Goal: Find contact information: Find contact information

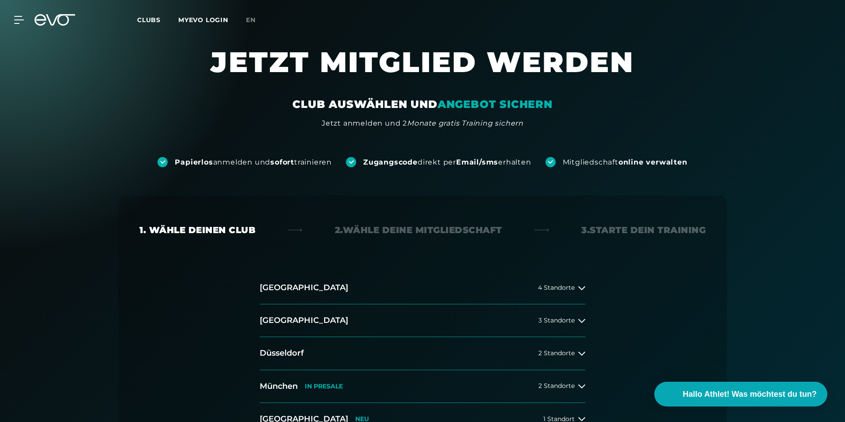
click at [25, 18] on div "MyEVO Login Über EVO Mitgliedschaften Probetraining TAGESPASS EVO Studios Düsse…" at bounding box center [13, 20] width 31 height 8
drag, startPoint x: 25, startPoint y: 18, endPoint x: 49, endPoint y: 20, distance: 24.4
click at [49, 20] on div "MyEVO Login Über EVO Mitgliedschaften Probetraining TAGESPASS EVO Studios Düsse…" at bounding box center [423, 20] width 842 height 26
click at [49, 20] on icon at bounding box center [60, 20] width 29 height 12
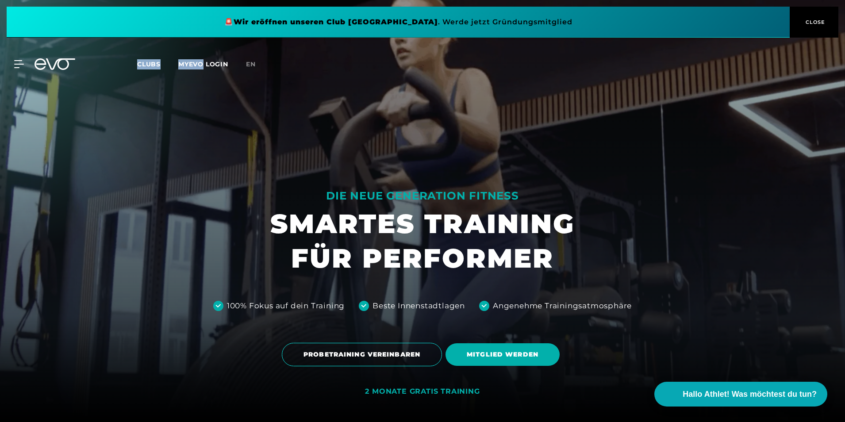
click at [806, 12] on button "CLOSE" at bounding box center [814, 22] width 49 height 31
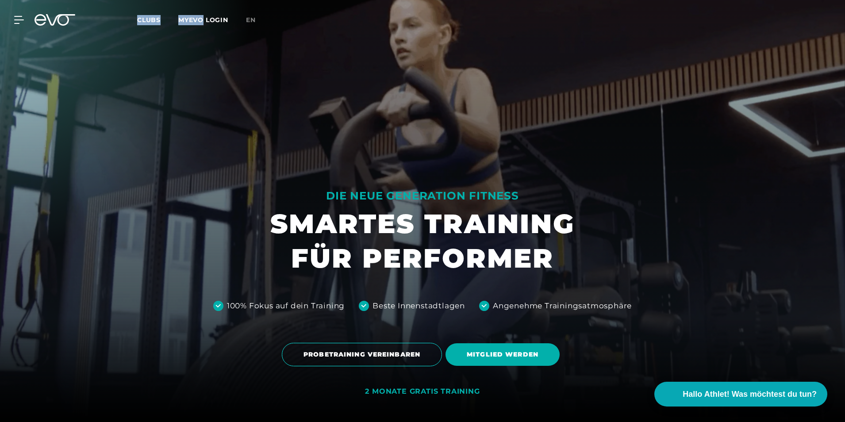
click at [204, 13] on div "MyEVO Login Über EVO Mitgliedschaften Probetraining TAGESPASS EVO Studios Düsse…" at bounding box center [423, 20] width 842 height 26
click at [209, 18] on link "MYEVO LOGIN" at bounding box center [203, 20] width 50 height 8
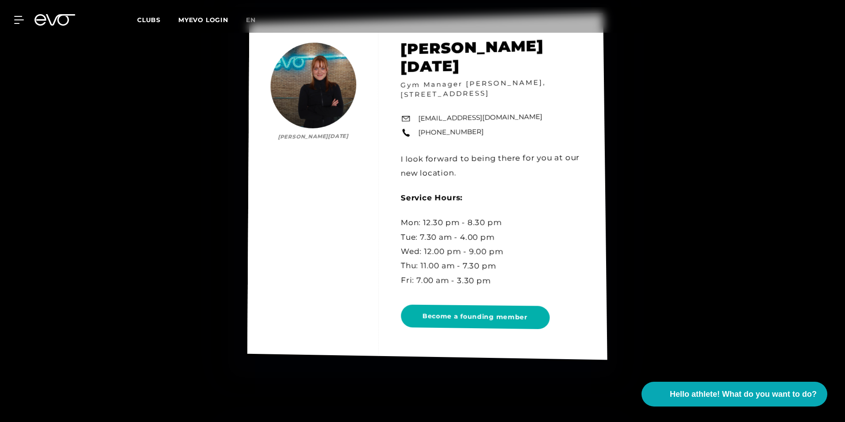
scroll to position [4671, 0]
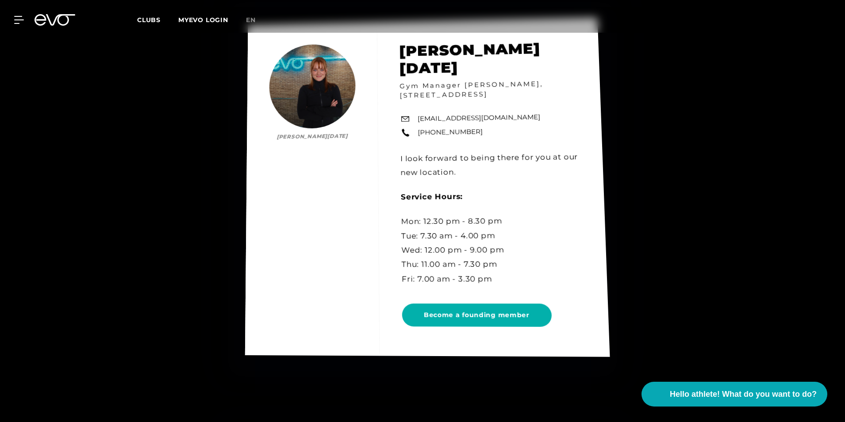
click at [494, 307] on div "[PERSON_NAME][DATE] [PERSON_NAME][DATE] Gym Manager [PERSON_NAME], [STREET_ADDR…" at bounding box center [427, 186] width 365 height 339
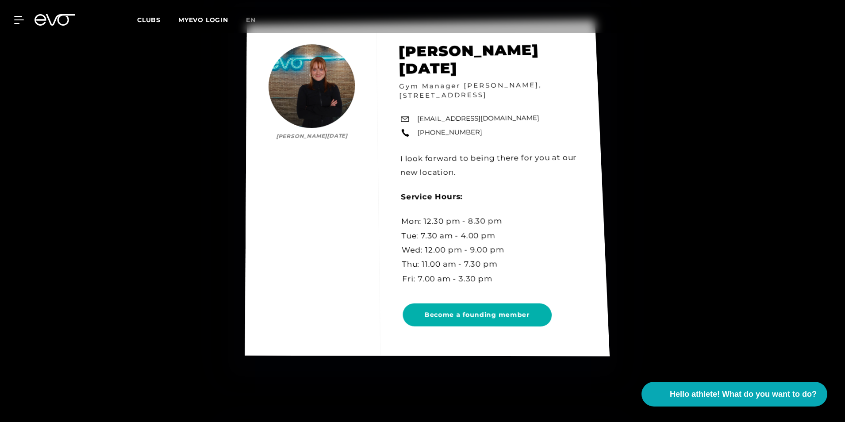
click at [460, 303] on div "[PERSON_NAME][DATE] [PERSON_NAME][DATE] Gym Manager [PERSON_NAME], [STREET_ADDR…" at bounding box center [427, 187] width 365 height 337
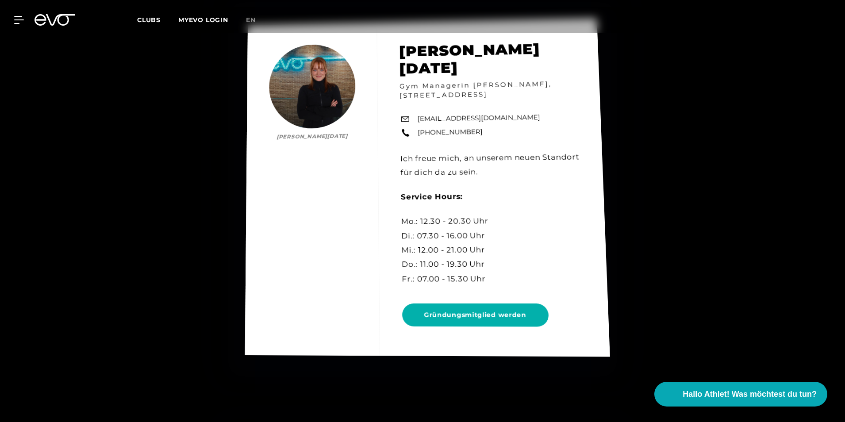
click at [491, 307] on div "[PERSON_NAME][DATE] [PERSON_NAME][DATE] Gym Managerin [PERSON_NAME], [STREET_AD…" at bounding box center [427, 187] width 365 height 339
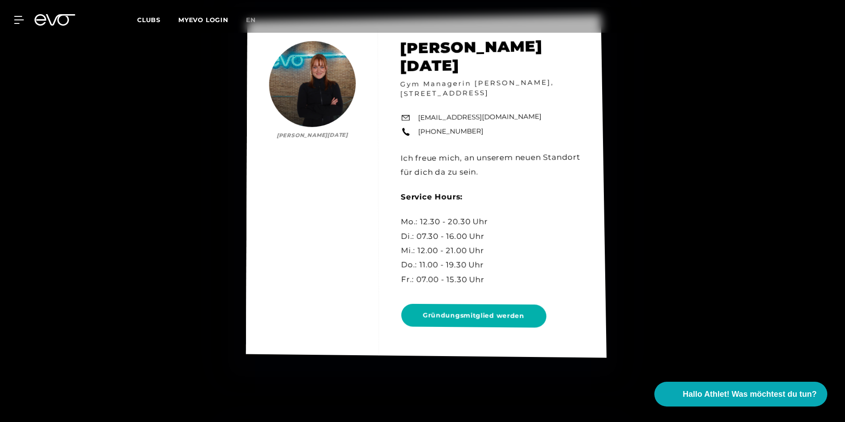
drag, startPoint x: 491, startPoint y: 307, endPoint x: 441, endPoint y: 197, distance: 120.8
click at [441, 197] on div "[PERSON_NAME][DATE] [PERSON_NAME][DATE] Gym Managerin [PERSON_NAME], [STREET_AD…" at bounding box center [426, 185] width 361 height 343
drag, startPoint x: 441, startPoint y: 197, endPoint x: 405, endPoint y: 172, distance: 43.8
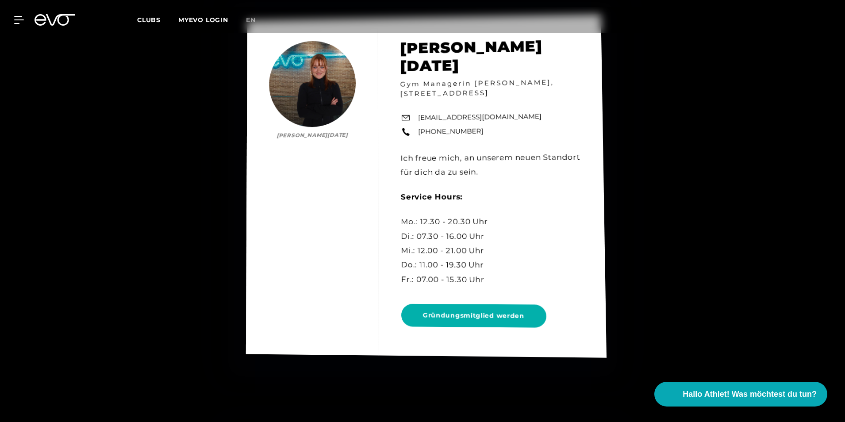
click at [405, 172] on div "[PERSON_NAME][DATE] [PERSON_NAME][DATE] Gym Managerin [PERSON_NAME], [STREET_AD…" at bounding box center [426, 185] width 361 height 343
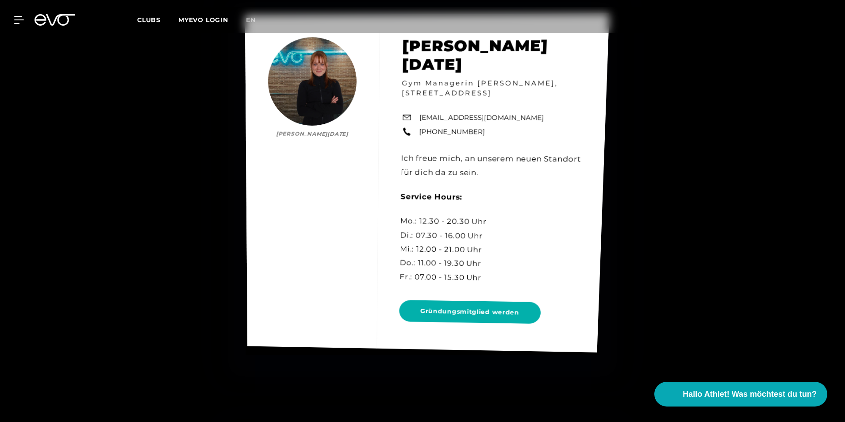
click at [465, 110] on div "[PERSON_NAME][DATE] [PERSON_NAME][DATE] Gym Managerin [PERSON_NAME], [STREET_AD…" at bounding box center [427, 182] width 364 height 339
copy div "[EMAIL_ADDRESS][DOMAIN_NAME]"
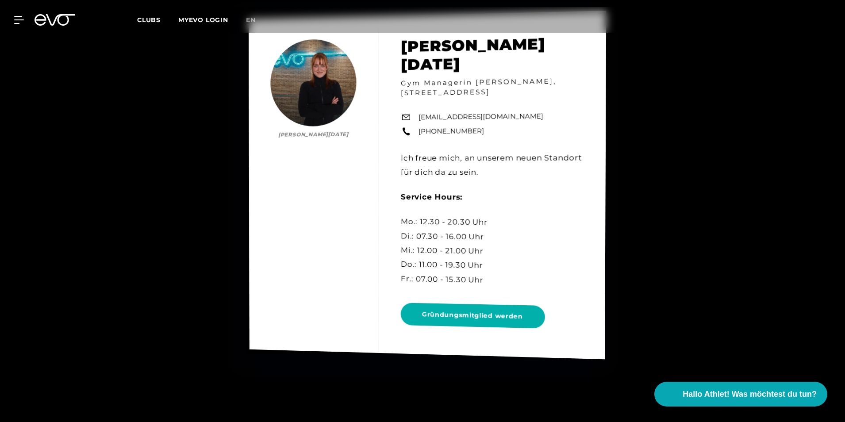
click at [577, 166] on div "[PERSON_NAME][DATE] [PERSON_NAME][DATE] Gym Managerin [PERSON_NAME], [STREET_AD…" at bounding box center [428, 185] width 358 height 349
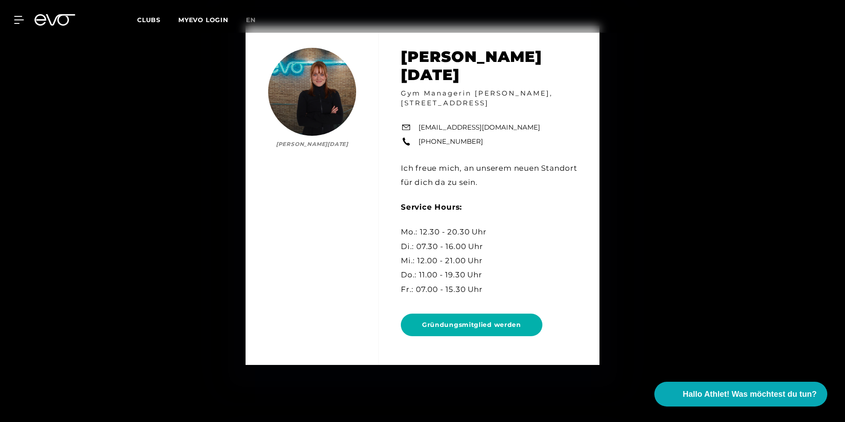
scroll to position [4657, 0]
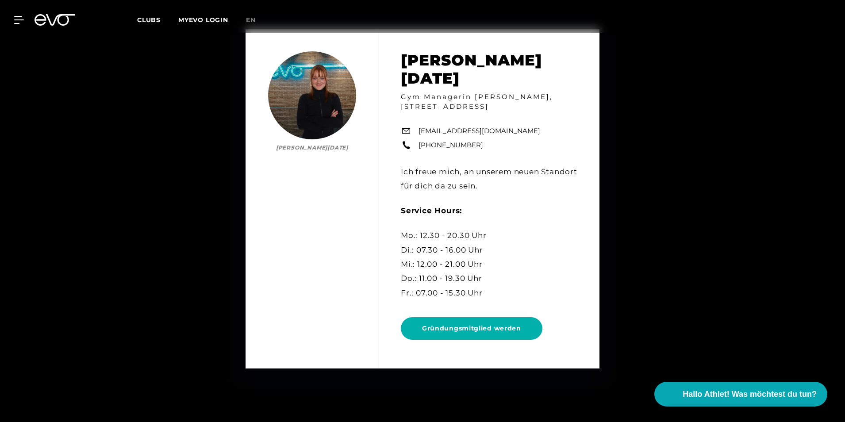
click at [201, 175] on div "[PERSON_NAME][DATE] [PERSON_NAME][DATE] Gym Managerin [PERSON_NAME], [STREET_AD…" at bounding box center [422, 199] width 845 height 422
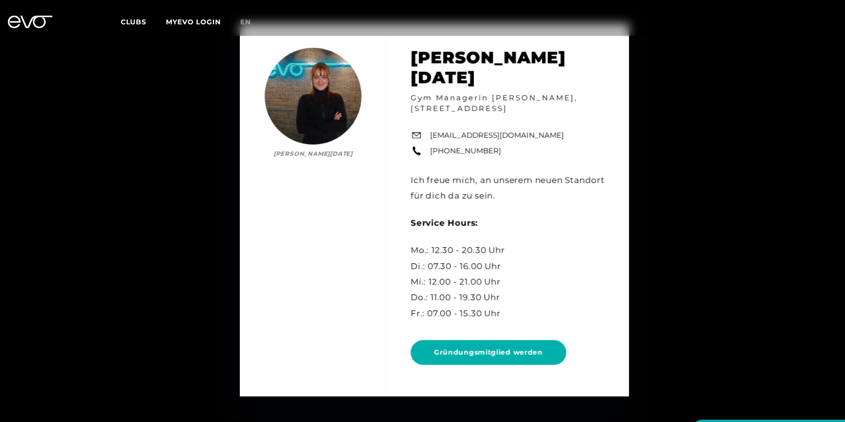
click at [143, 22] on span "Clubs" at bounding box center [148, 20] width 23 height 8
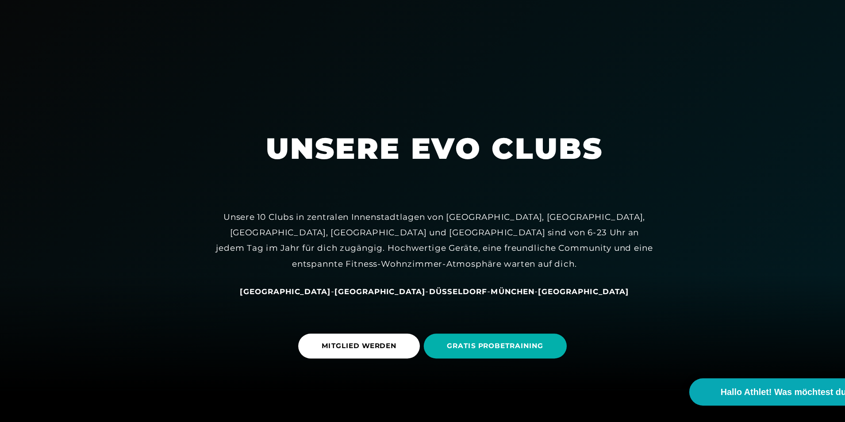
scroll to position [31, 0]
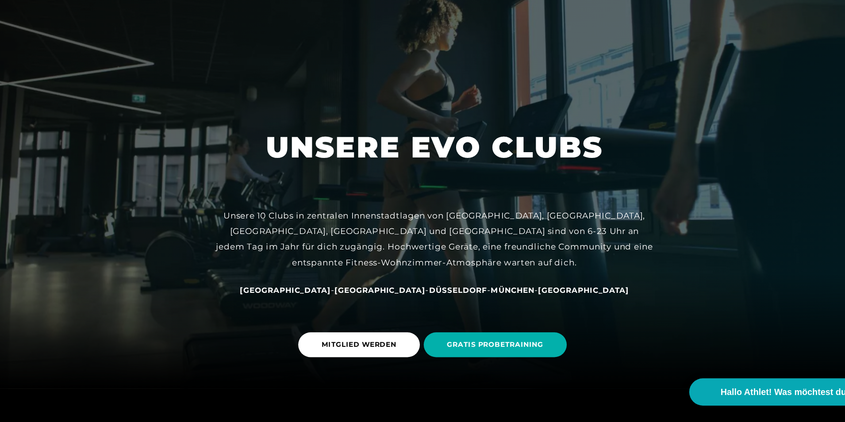
click at [408, 230] on div "Unsere 10 Clubs in zentralen Innenstadtlagen von [GEOGRAPHIC_DATA], [GEOGRAPHIC…" at bounding box center [423, 255] width 398 height 57
